Goal: Information Seeking & Learning: Learn about a topic

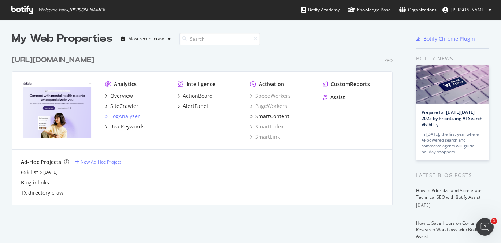
click at [129, 118] on div "LogAnalyzer" at bounding box center [125, 116] width 30 height 7
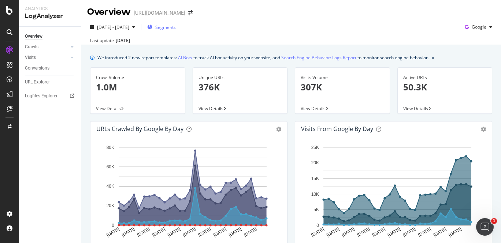
click at [176, 25] on span "Segments" at bounding box center [165, 27] width 21 height 6
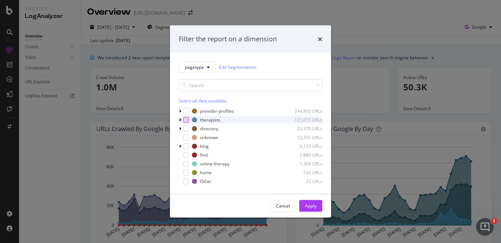
click at [184, 119] on div "modal" at bounding box center [186, 120] width 6 height 6
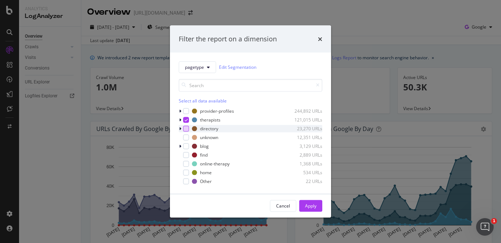
click at [185, 126] on div "modal" at bounding box center [186, 129] width 6 height 6
click at [307, 203] on div "Apply" at bounding box center [310, 206] width 11 height 6
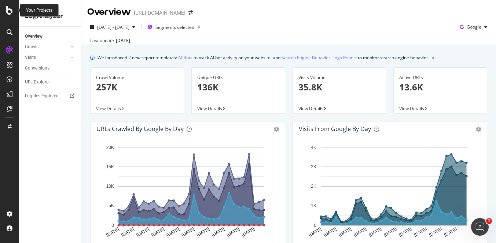
click at [13, 14] on div at bounding box center [10, 10] width 18 height 9
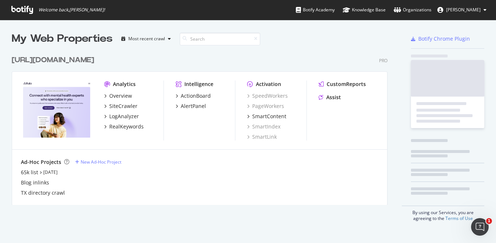
scroll to position [243, 496]
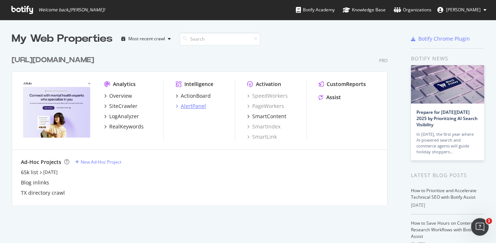
click at [190, 109] on div "AlertPanel" at bounding box center [193, 106] width 25 height 7
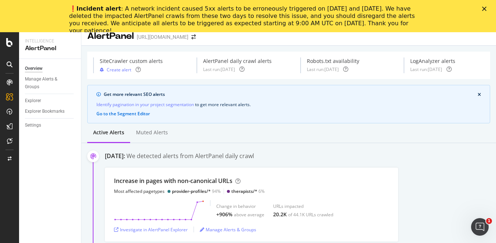
scroll to position [8, 0]
click at [486, 6] on div "❗️ Incident alert : A network incident caused 5xx alerts to be erroneously trig…" at bounding box center [248, 20] width 496 height 34
click at [484, 10] on icon "Close" at bounding box center [484, 9] width 4 height 4
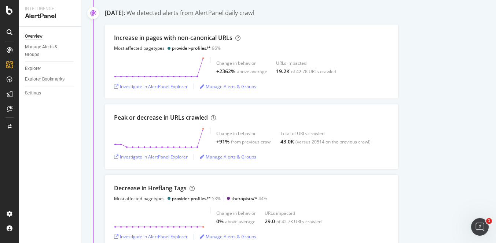
scroll to position [253, 0]
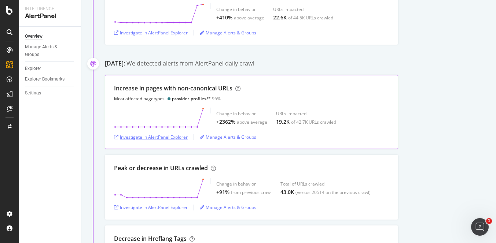
click at [177, 139] on div "Investigate in AlertPanel Explorer" at bounding box center [151, 137] width 74 height 6
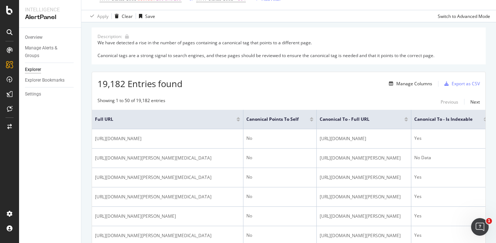
scroll to position [62, 0]
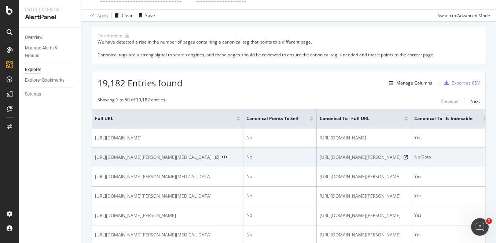
click at [219, 160] on icon at bounding box center [216, 157] width 4 height 4
